Goal: Task Accomplishment & Management: Manage account settings

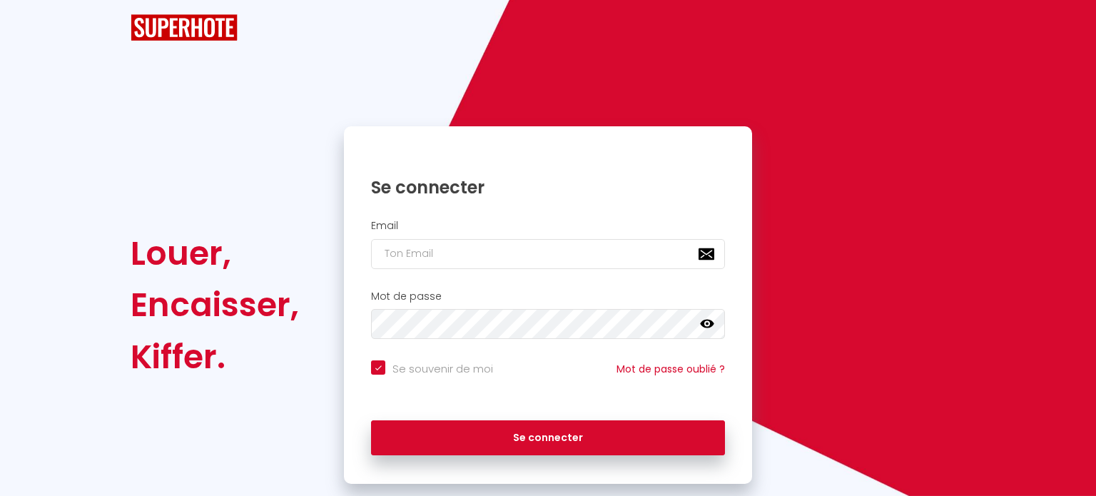
checkbox input "true"
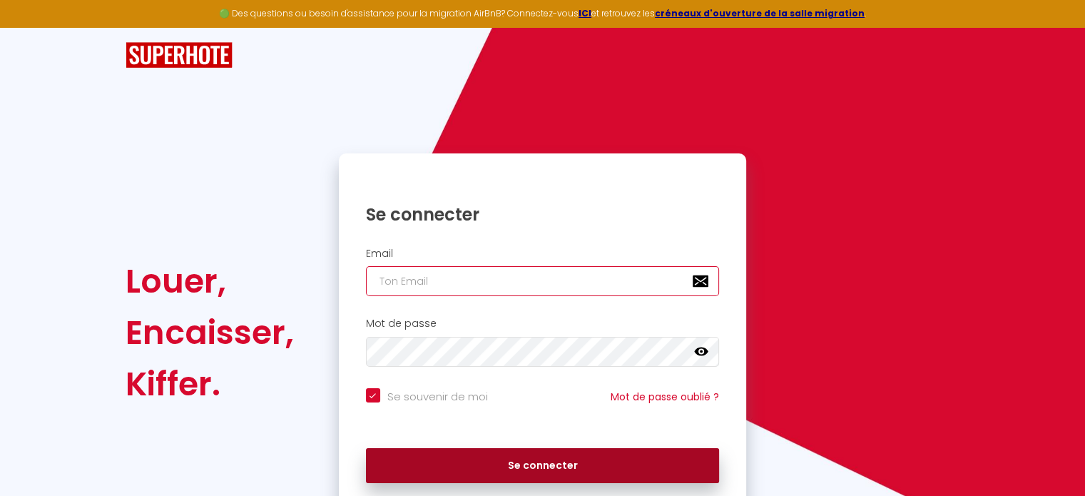
type input "[EMAIL_ADDRESS][DOMAIN_NAME]"
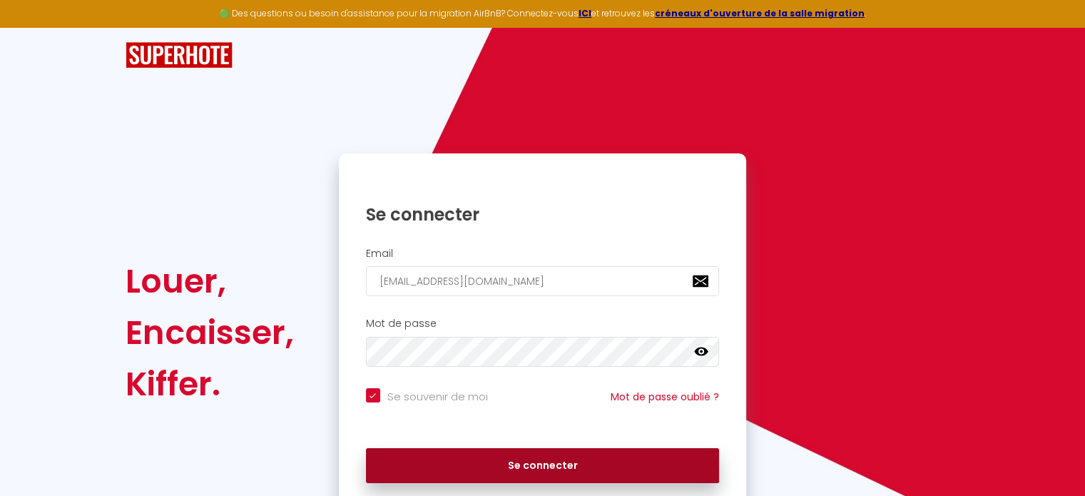
click at [509, 463] on button "Se connecter" at bounding box center [543, 466] width 354 height 36
checkbox input "true"
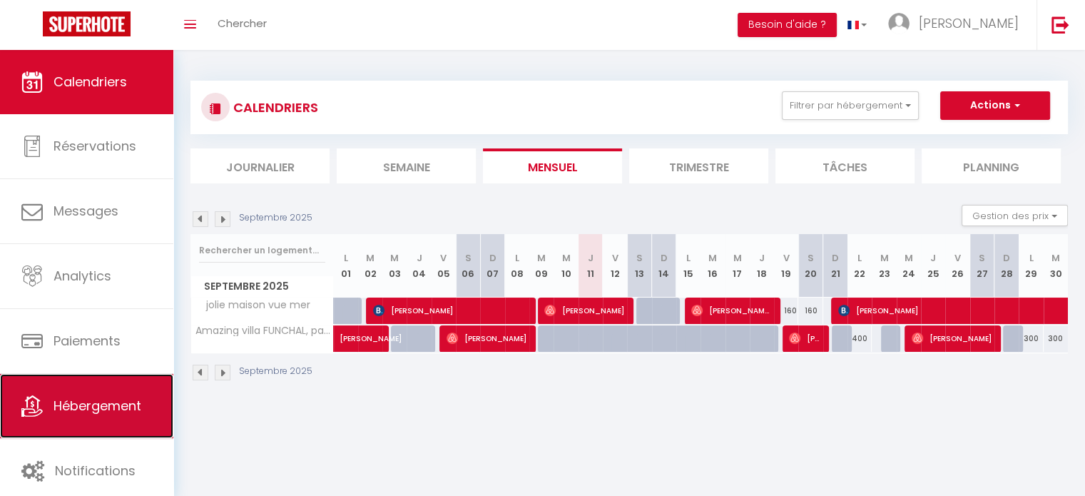
click at [83, 417] on link "Hébergement" at bounding box center [86, 406] width 173 height 64
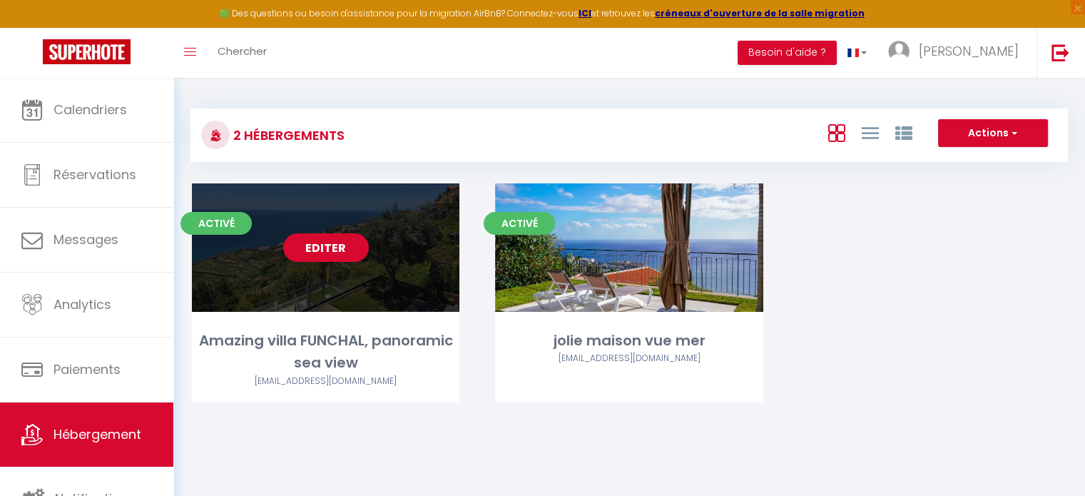
click at [320, 257] on link "Editer" at bounding box center [326, 247] width 86 height 29
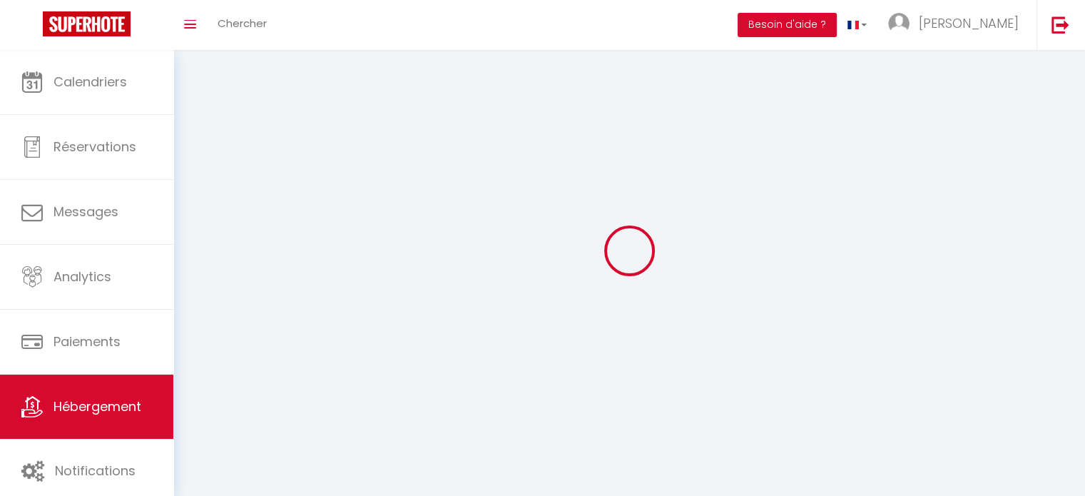
select select "28"
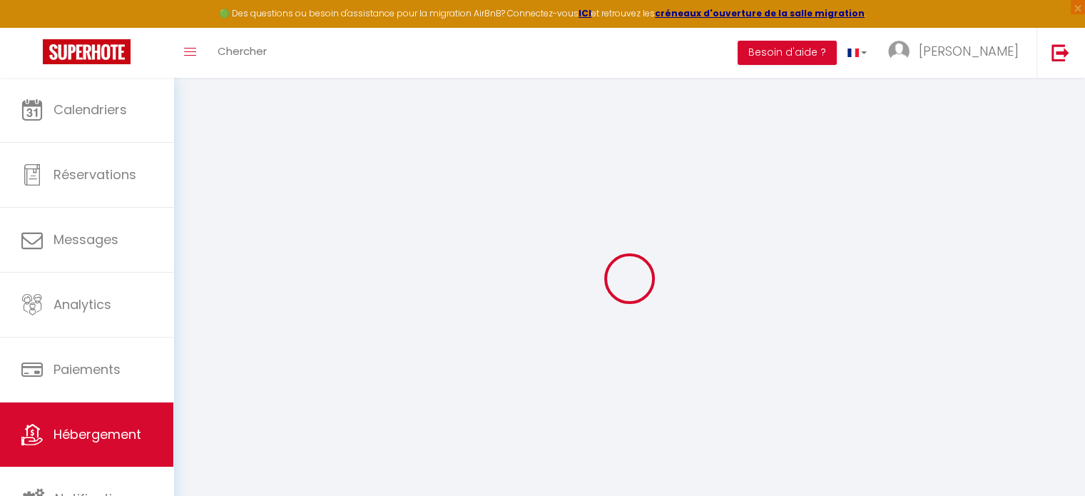
select select
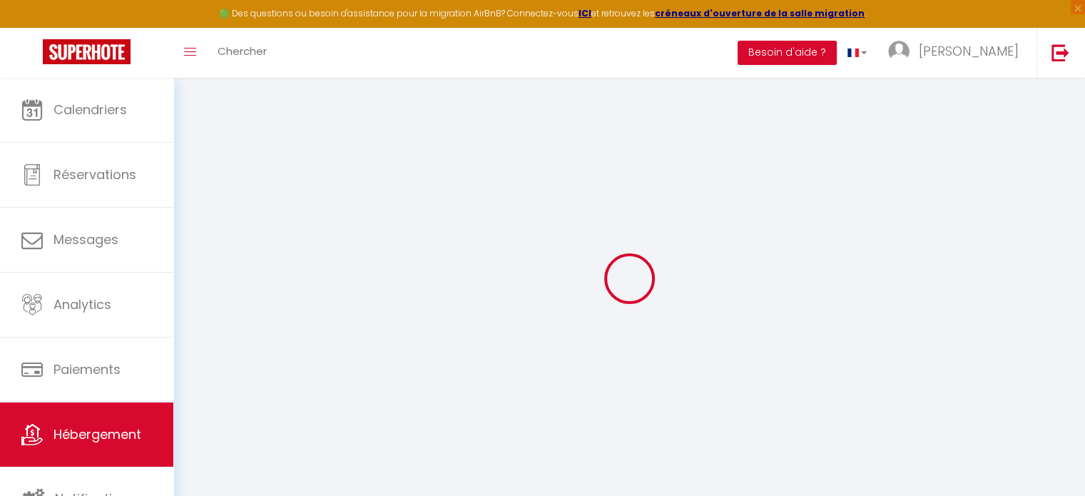
select select
checkbox input "false"
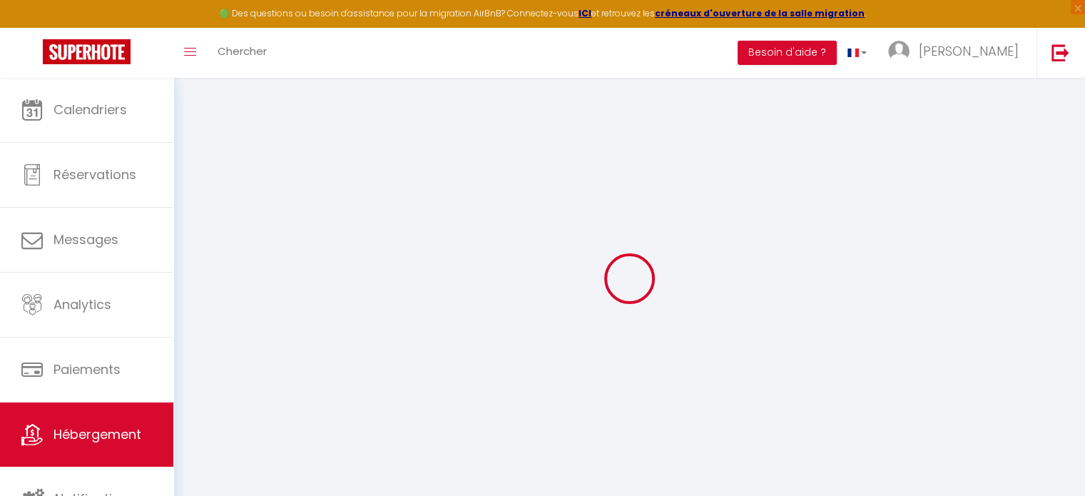
select select
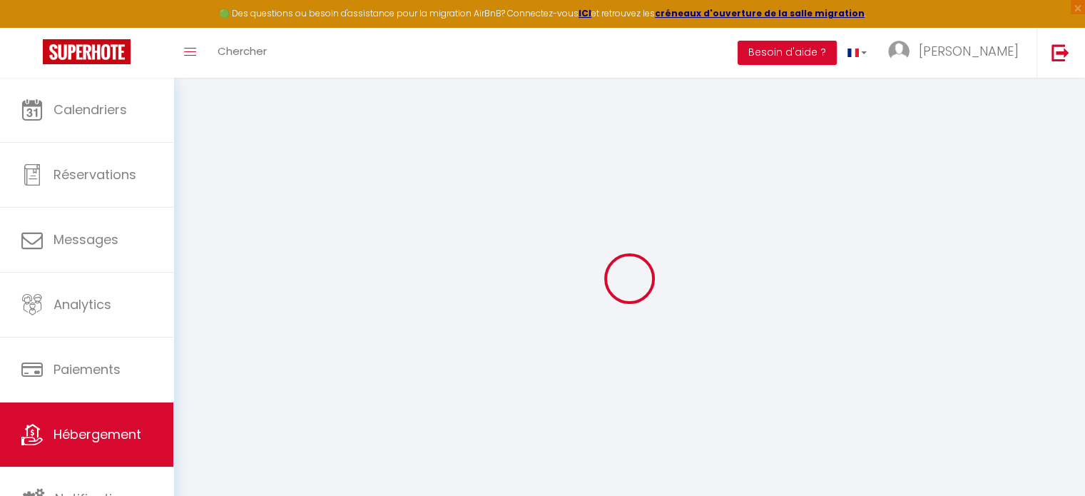
select select
checkbox input "false"
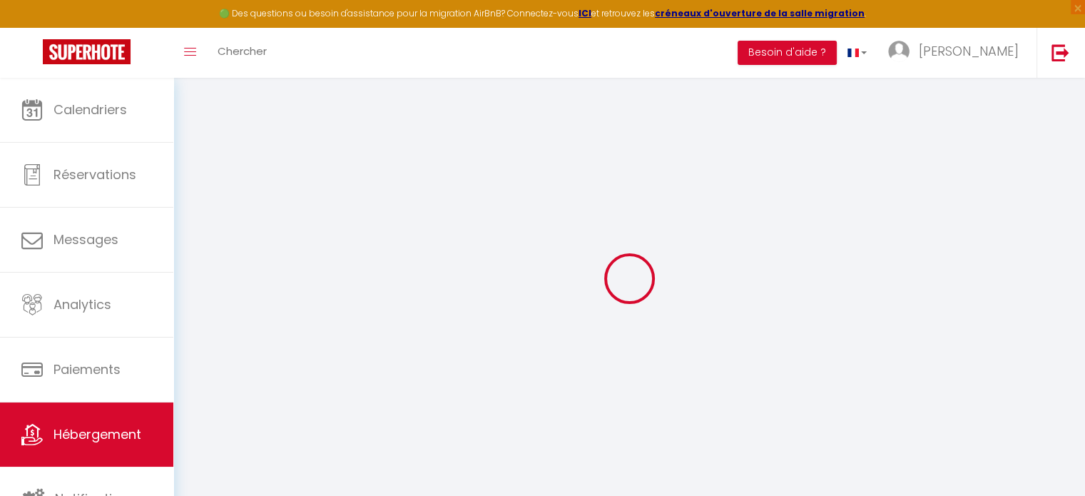
checkbox input "false"
select select
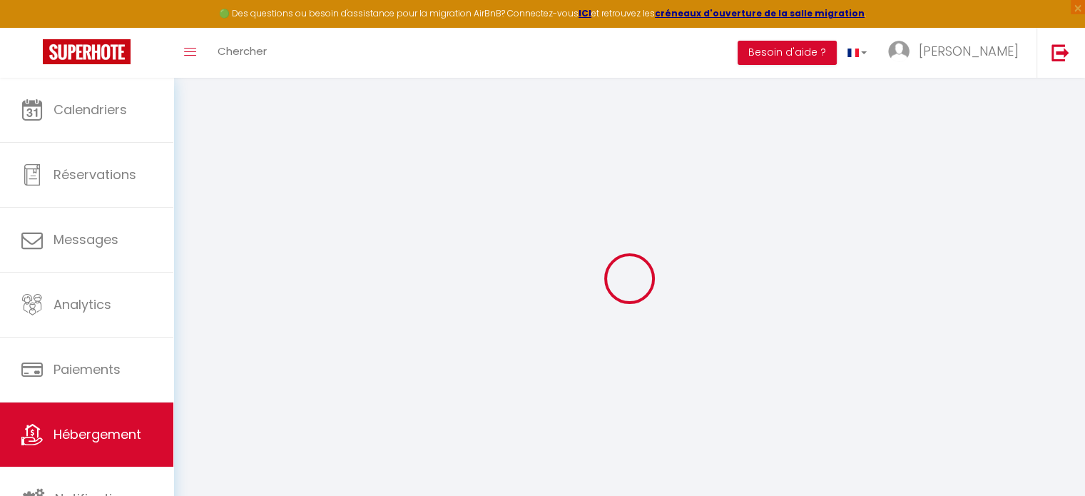
select select
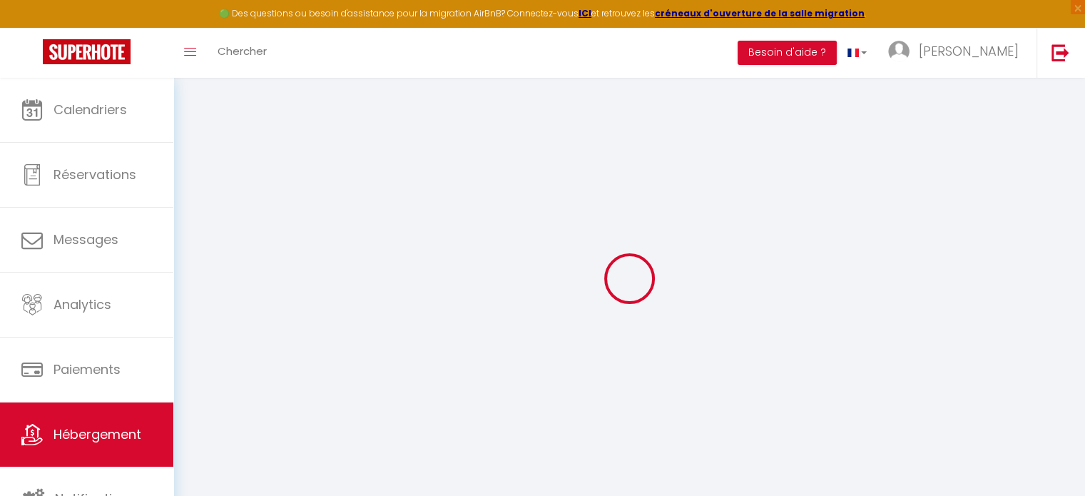
checkbox input "false"
select select
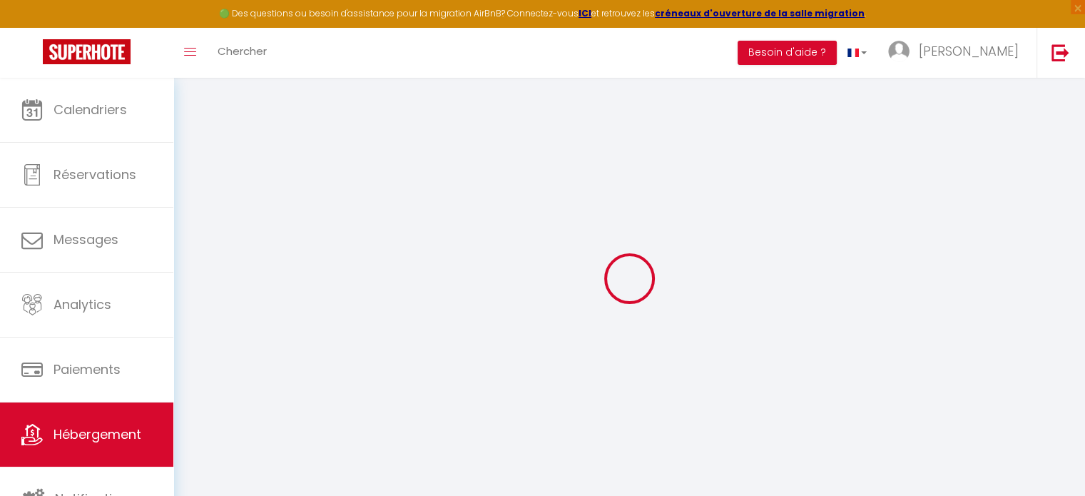
select select
type input "Amazing villa FUNCHAL, panoramic sea view"
type input "[PERSON_NAME]"
type input "mas"
type input "funchal"
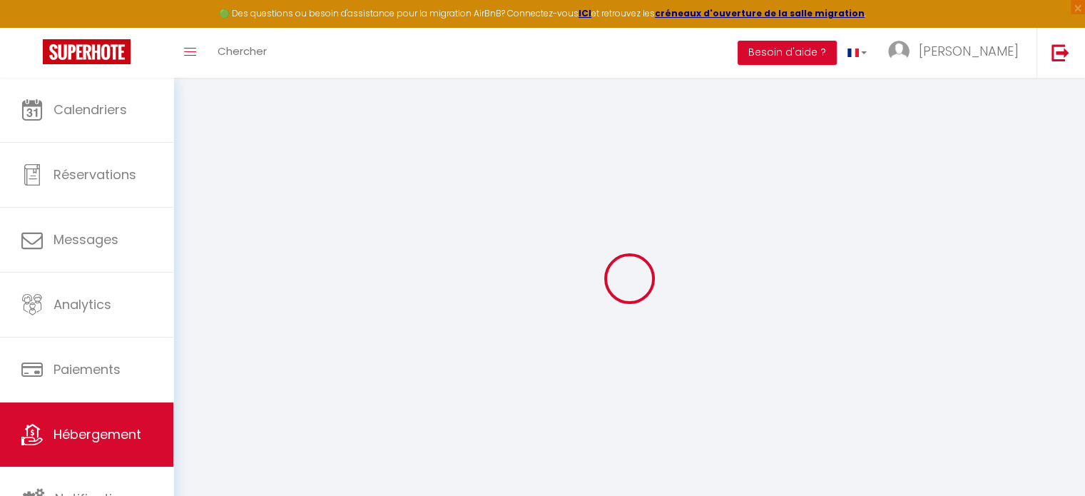
select select "houses"
select select "8"
select select "4"
select select "3"
type input "600"
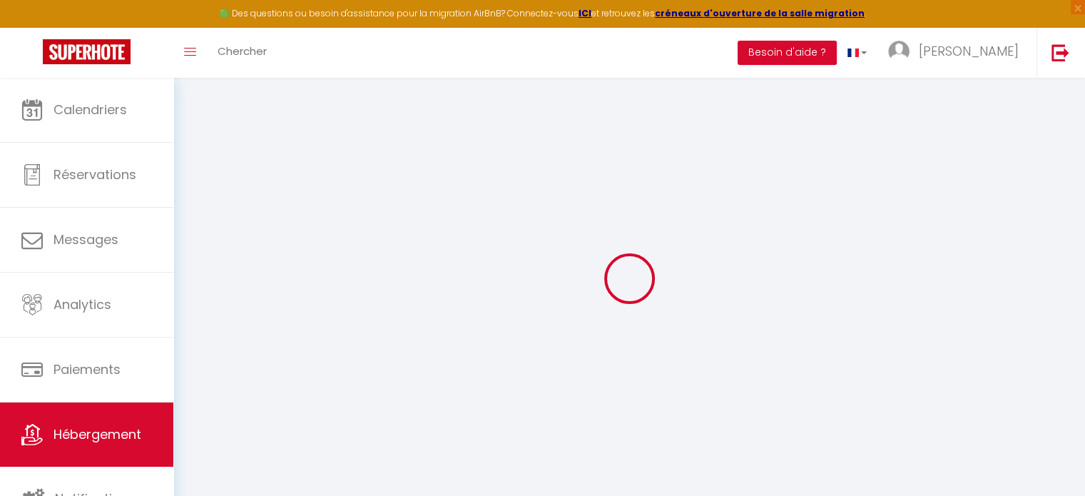
type input "100"
type input "2.00"
type input "1000"
select select
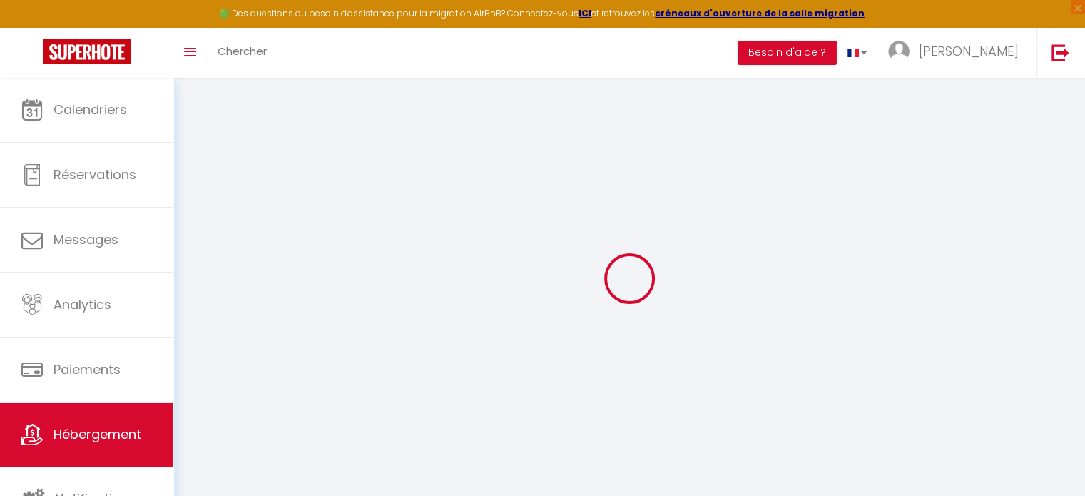
select select
type input "Travessa Do papagaio Verde, 4"
type input "9000-656"
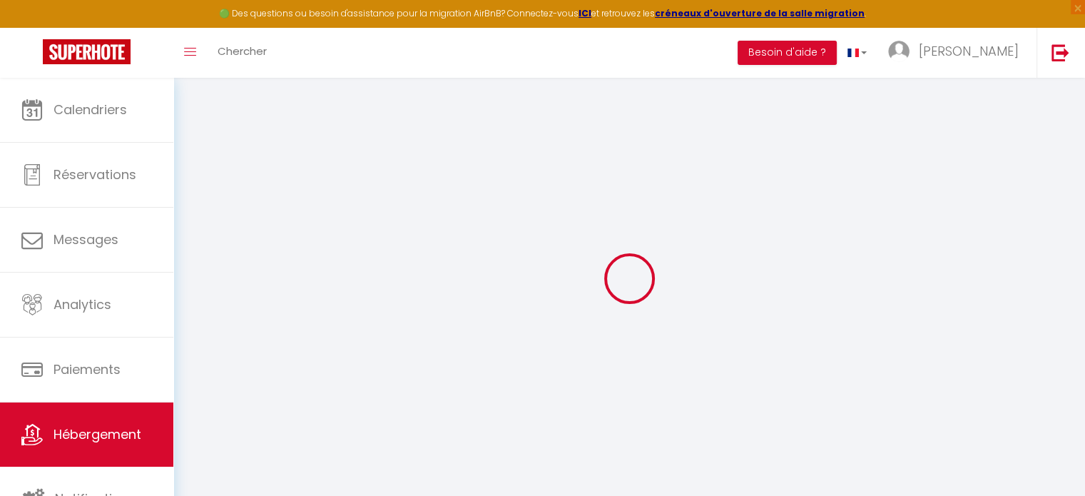
type input "funchal"
select select "2"
type input "[EMAIL_ADDRESS][DOMAIN_NAME]"
select select
checkbox input "false"
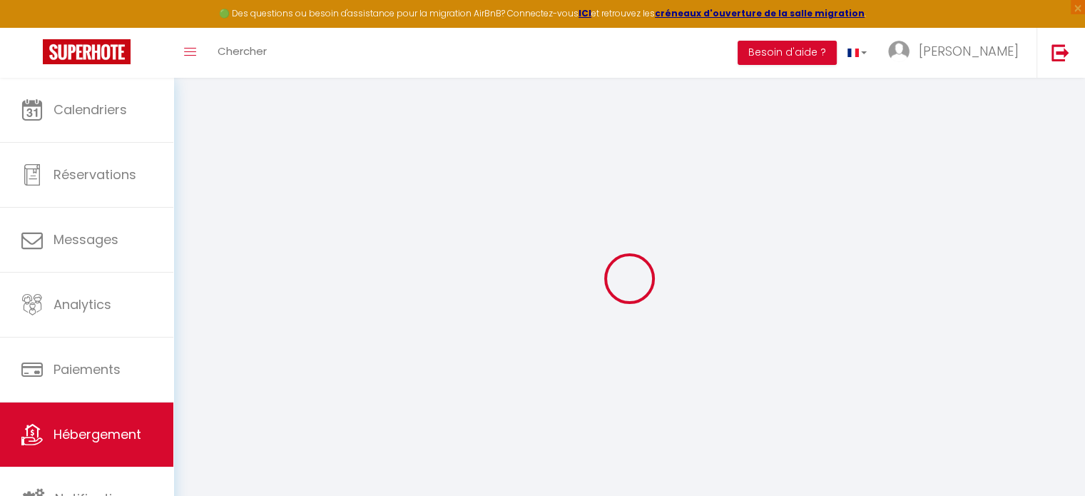
checkbox input "false"
type input "0"
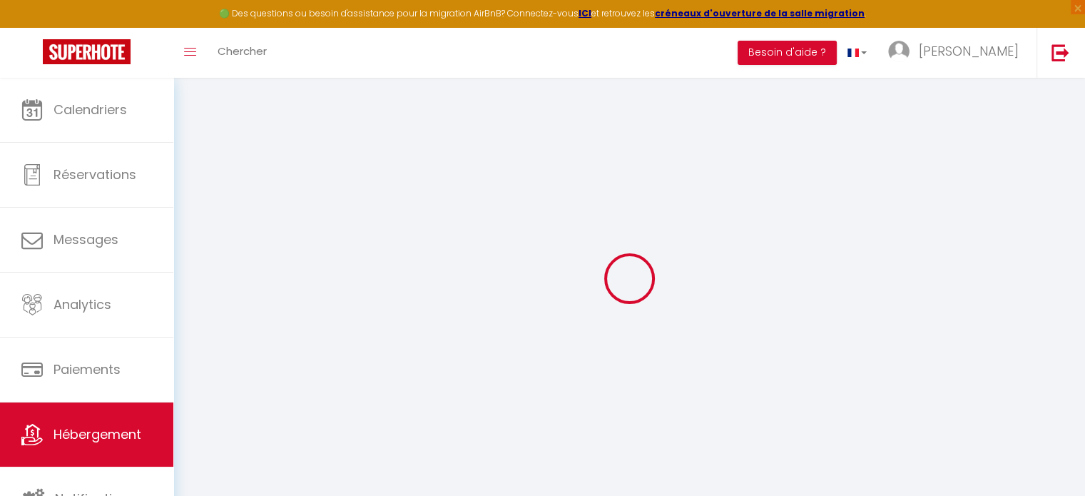
type input "0"
select select
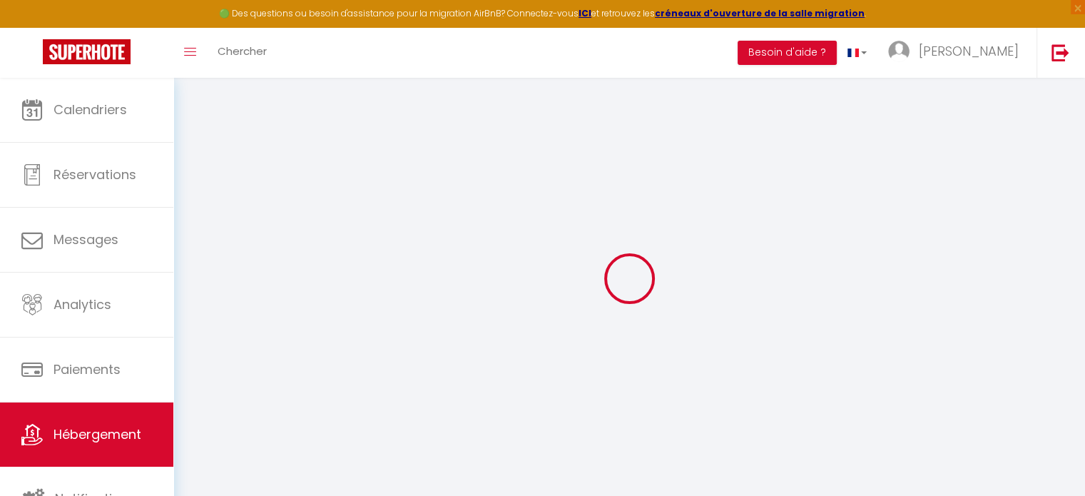
select select
checkbox input "false"
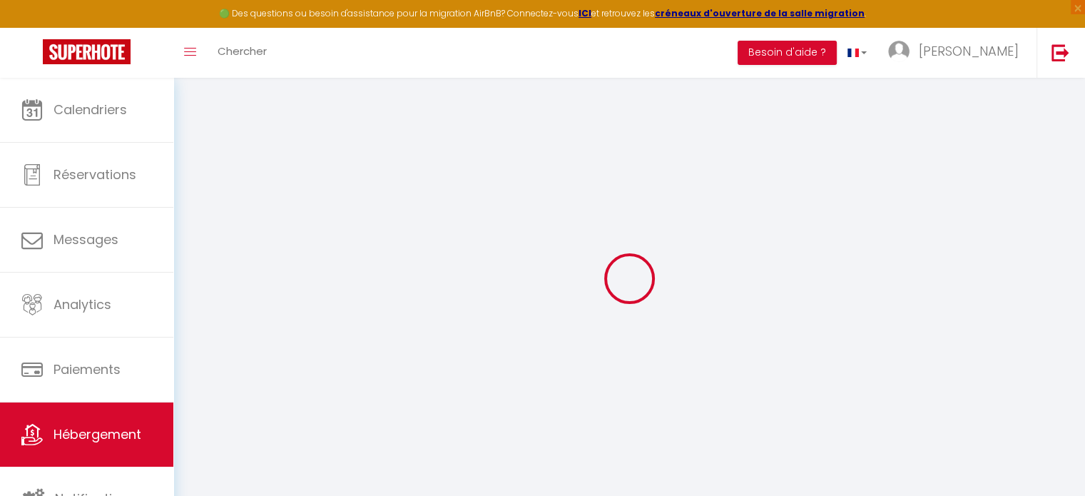
checkbox input "false"
select select "1"
checkbox input "false"
select select
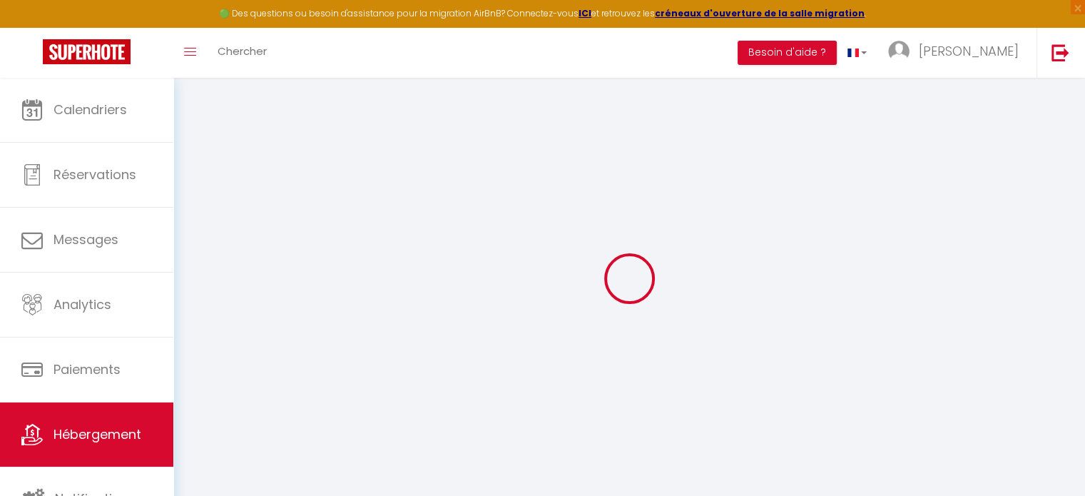
select select
checkbox input "false"
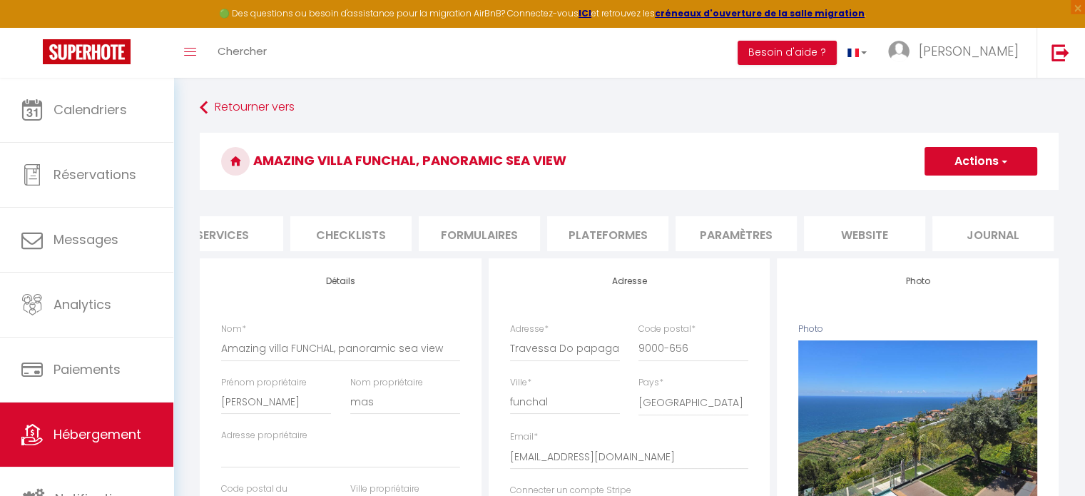
scroll to position [0, 425]
click at [704, 228] on li "Paramètres" at bounding box center [734, 233] width 121 height 35
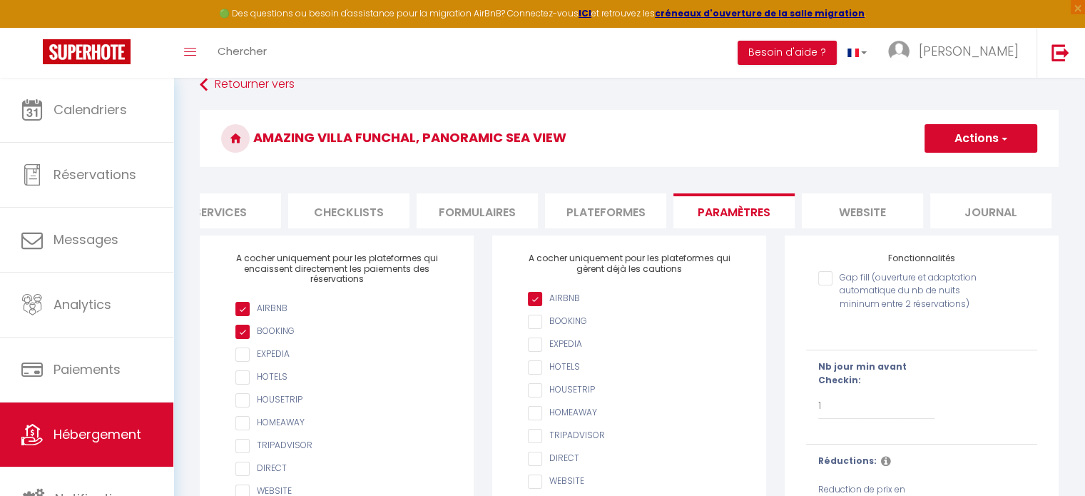
scroll to position [24, 0]
click at [589, 207] on li "Plateformes" at bounding box center [605, 210] width 121 height 35
select select
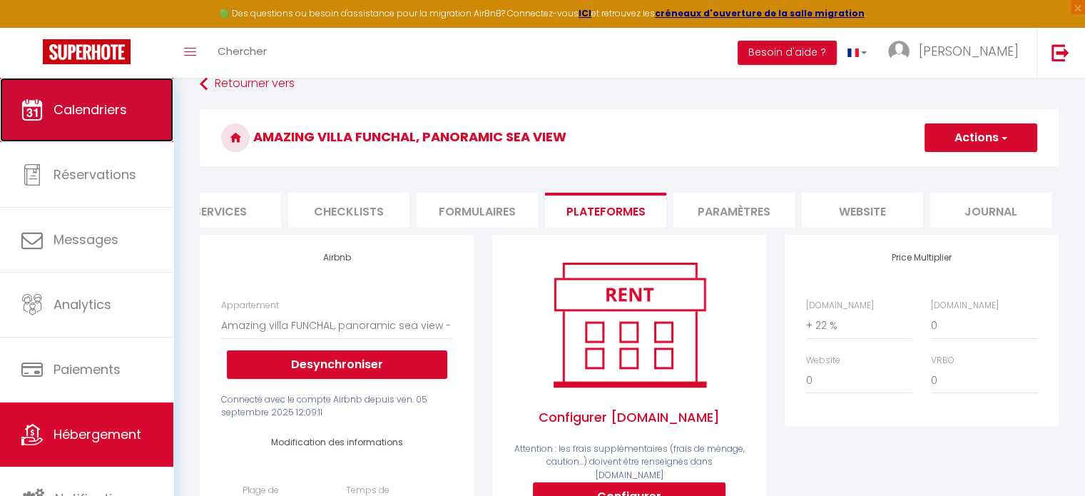
click at [83, 131] on link "Calendriers" at bounding box center [86, 110] width 173 height 64
